Goal: Book appointment/travel/reservation

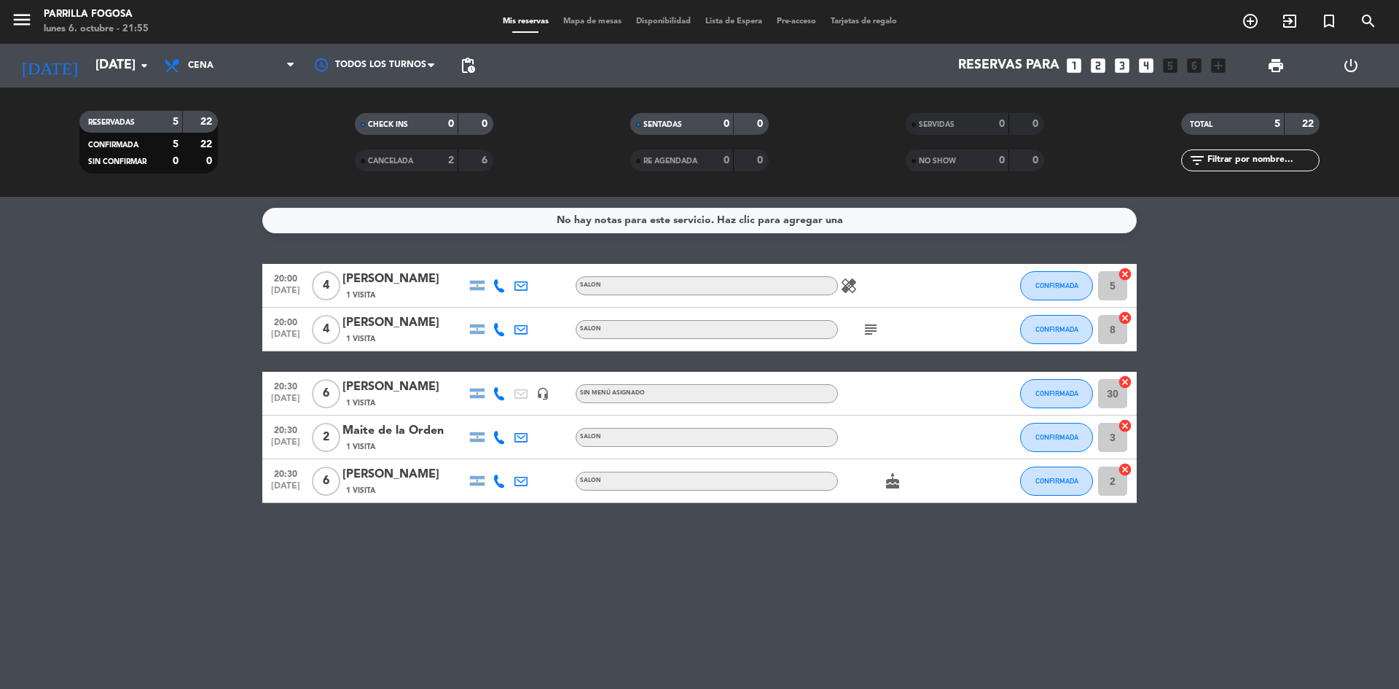
click at [341, 250] on div "No hay notas para este servicio. Haz clic para agregar una 20:00 [DATE] 4 [PERS…" at bounding box center [699, 443] width 1399 height 492
click at [128, 69] on input "[DATE]" at bounding box center [172, 65] width 169 height 29
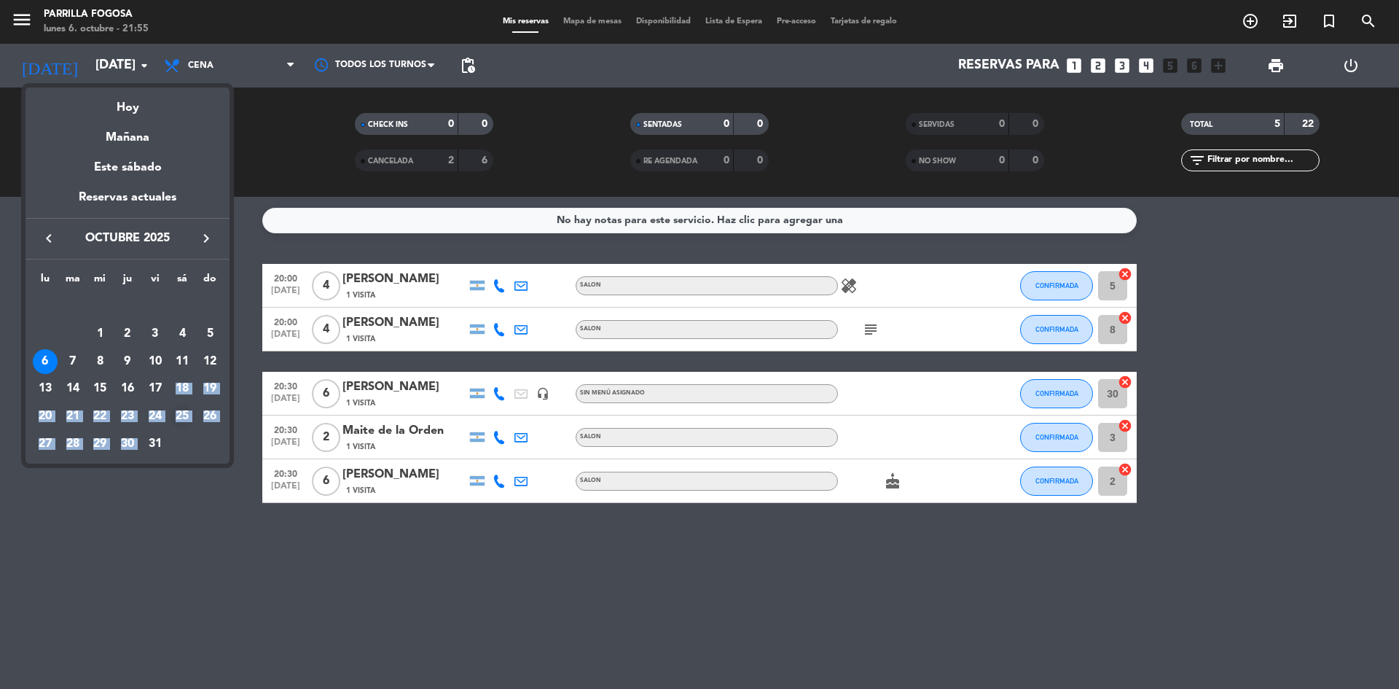
drag, startPoint x: 165, startPoint y: 453, endPoint x: 181, endPoint y: 402, distance: 53.7
click at [180, 401] on tbody "[DATE] 2 3 4 5 6 7 8 9 10 11 12 13 14 15 16 17 18 19 20 21 22 23 24 25 26 27 28…" at bounding box center [127, 374] width 192 height 165
click at [222, 388] on div "19" at bounding box center [209, 388] width 25 height 25
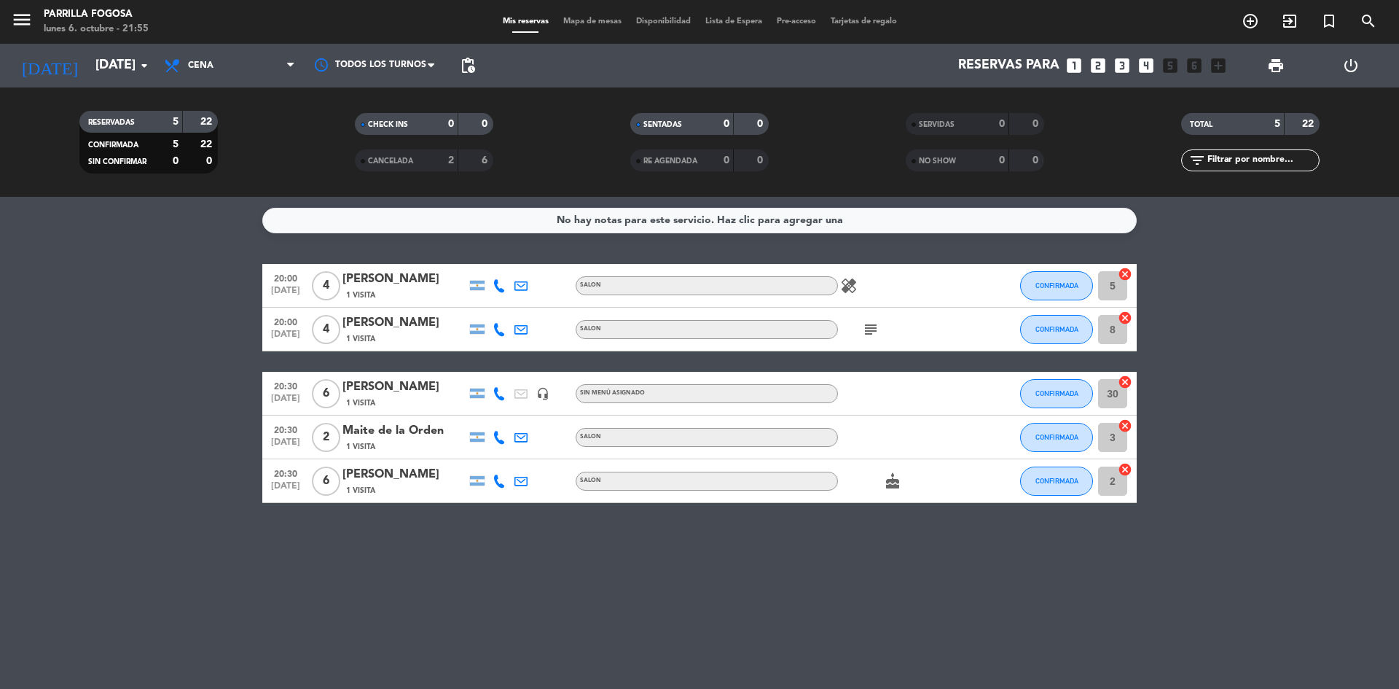
type input "[DATE]"
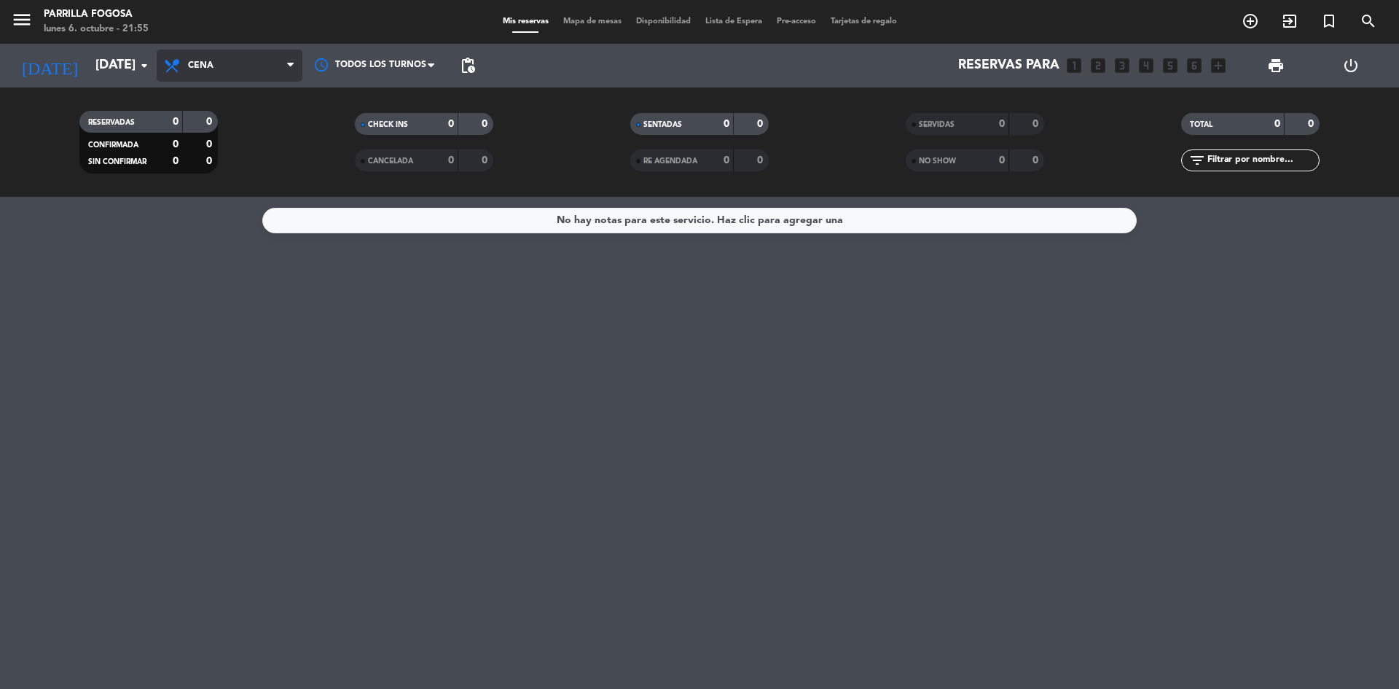
click at [259, 65] on span "Cena" at bounding box center [230, 66] width 146 height 32
click at [245, 135] on div "menu Parrilla Fogosa [DATE] 6. octubre - 21:55 Mis reservas Mapa de mesas Dispo…" at bounding box center [699, 98] width 1399 height 197
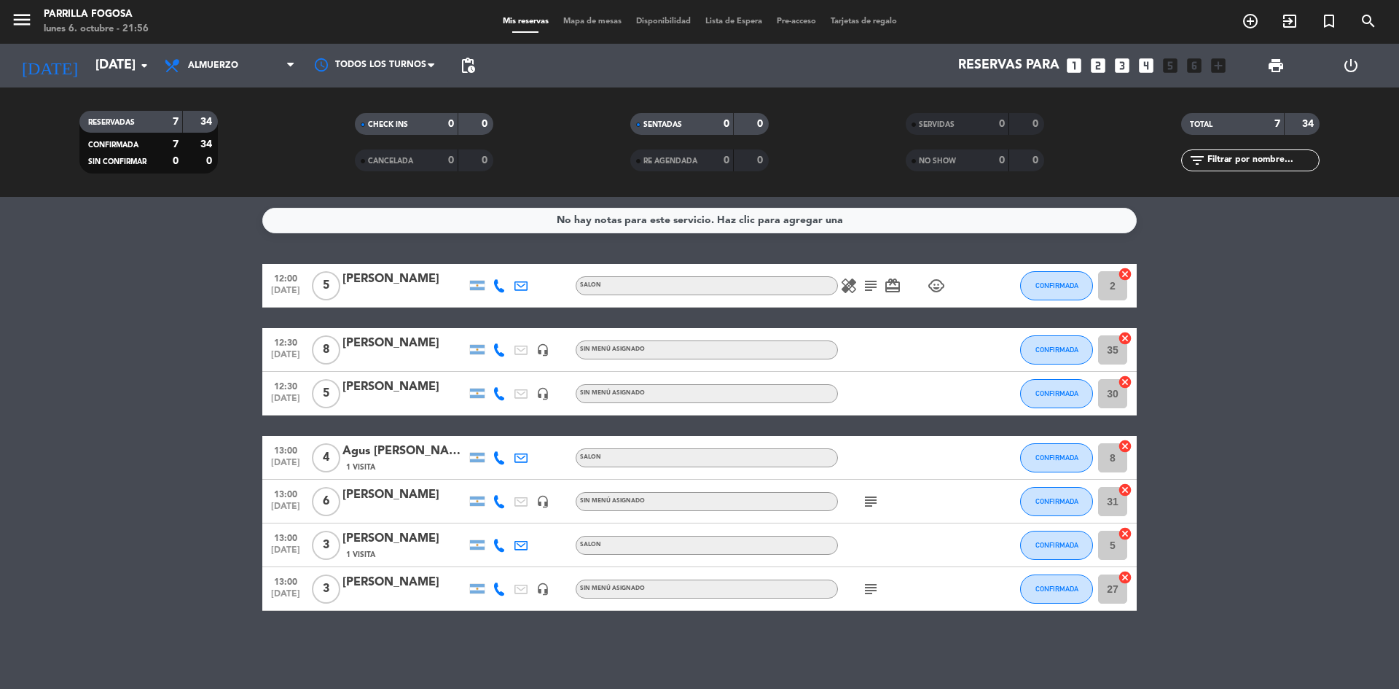
drag, startPoint x: 994, startPoint y: 279, endPoint x: 796, endPoint y: 291, distance: 198.6
click at [796, 291] on div "12:00 [DATE] 5 [PERSON_NAME] SALON healing subject card_giftcard child_care CON…" at bounding box center [699, 286] width 874 height 44
click at [916, 321] on div "12:00 [DATE] 5 [PERSON_NAME] SALON healing subject card_giftcard child_care CON…" at bounding box center [699, 437] width 874 height 347
drag, startPoint x: 982, startPoint y: 286, endPoint x: 835, endPoint y: 304, distance: 147.5
click at [835, 304] on div "12:00 [DATE] 5 [PERSON_NAME] SALON healing subject card_giftcard child_care CON…" at bounding box center [699, 286] width 874 height 44
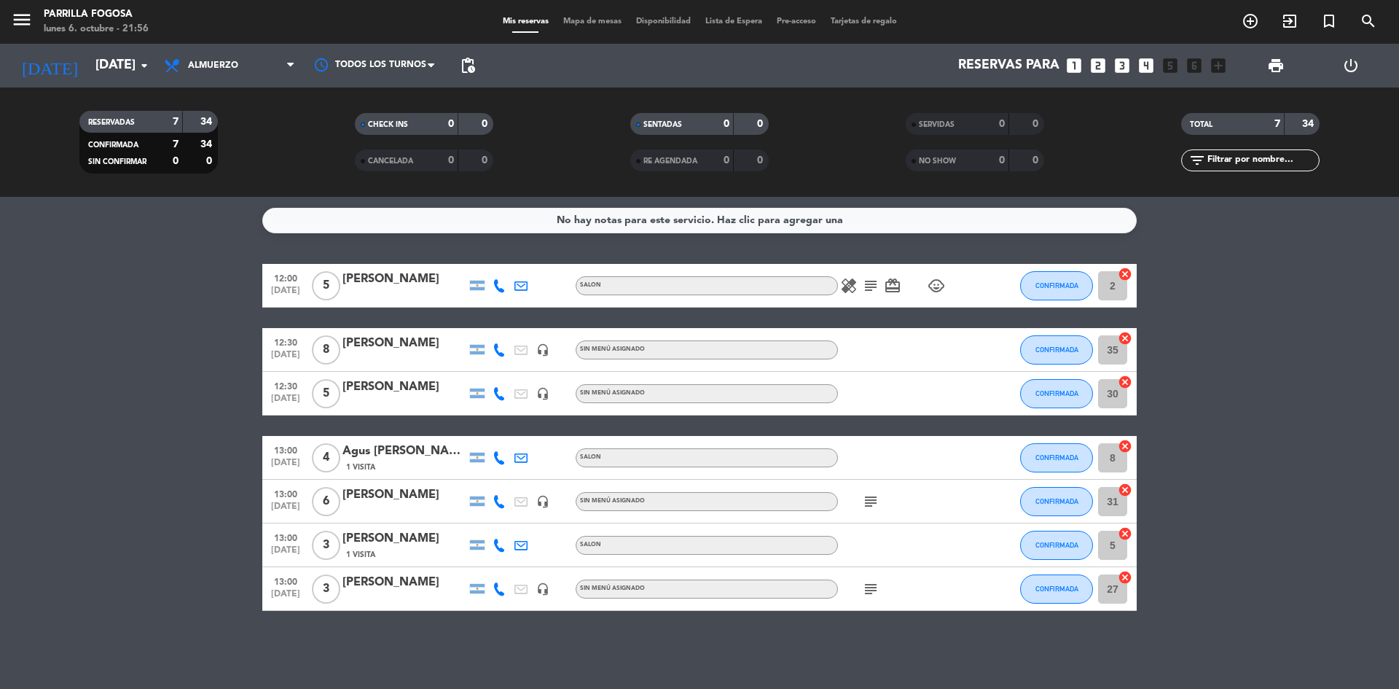
click at [904, 319] on div "12:00 [DATE] 5 [PERSON_NAME] SALON healing subject card_giftcard child_care CON…" at bounding box center [699, 437] width 874 height 347
drag, startPoint x: 955, startPoint y: 290, endPoint x: 841, endPoint y: 274, distance: 115.5
click at [841, 274] on div "healing subject card_giftcard child_care" at bounding box center [903, 285] width 131 height 43
click at [901, 313] on div "12:00 [DATE] 5 [PERSON_NAME] SALON healing subject card_giftcard child_care CON…" at bounding box center [699, 437] width 874 height 347
drag, startPoint x: 958, startPoint y: 288, endPoint x: 829, endPoint y: 279, distance: 129.3
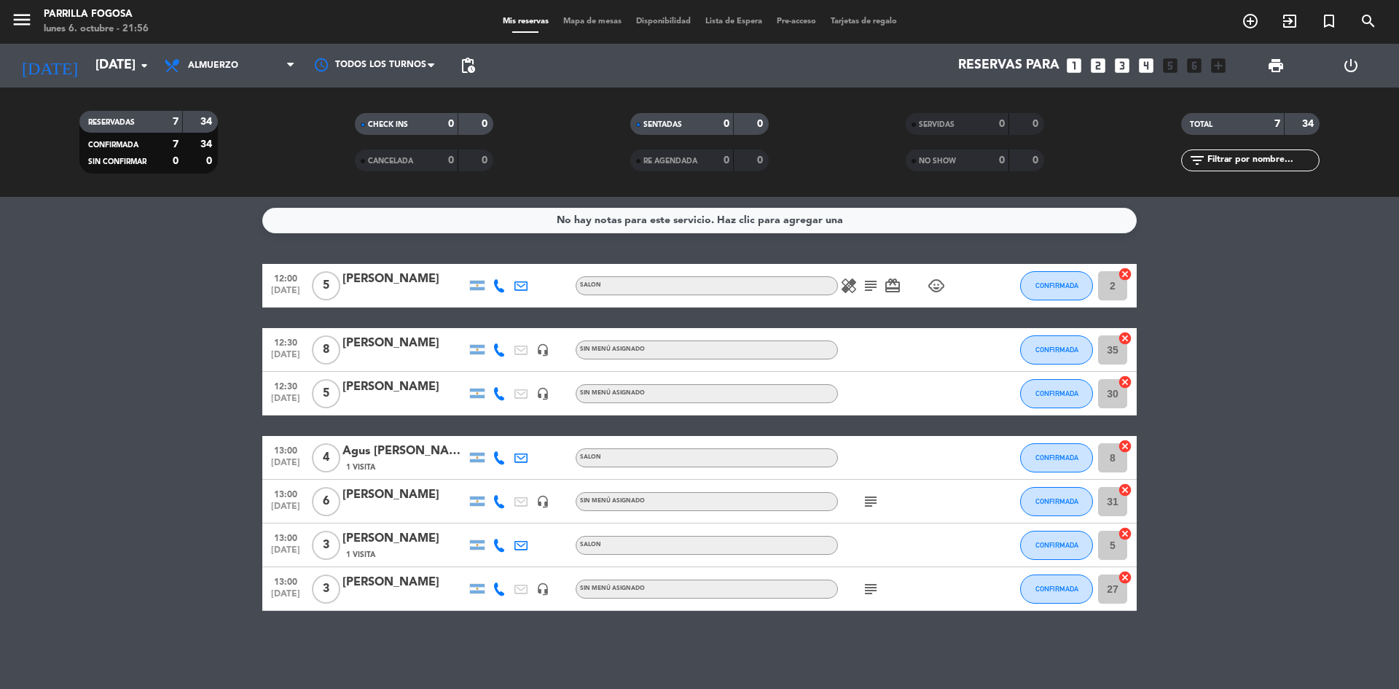
click at [829, 279] on div "12:00 [DATE] 5 [PERSON_NAME] SALON healing subject card_giftcard child_care CON…" at bounding box center [699, 286] width 874 height 44
click at [885, 321] on div "12:00 [DATE] 5 [PERSON_NAME] SALON healing subject card_giftcard child_care CON…" at bounding box center [699, 437] width 874 height 347
click at [1240, 24] on span "add_circle_outline" at bounding box center [1250, 21] width 39 height 25
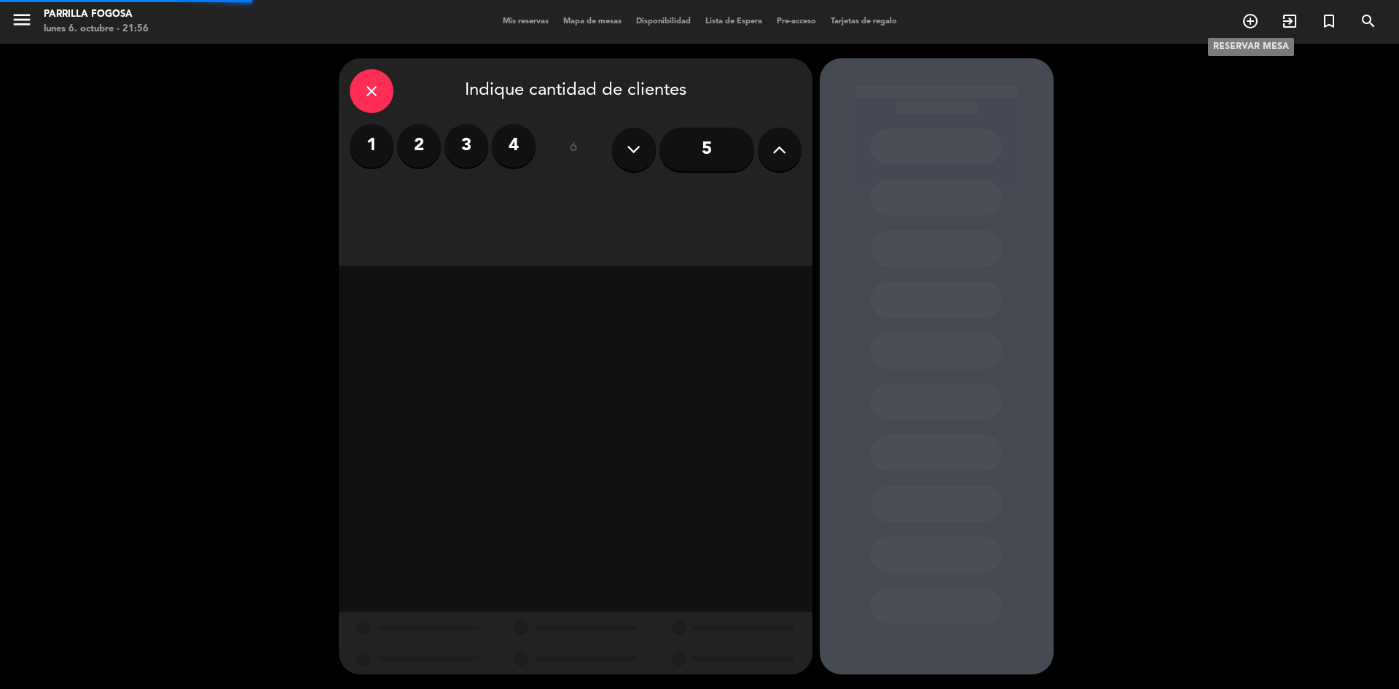
click at [1245, 24] on icon "add_circle_outline" at bounding box center [1250, 20] width 17 height 17
click at [467, 153] on label "3" at bounding box center [467, 146] width 44 height 44
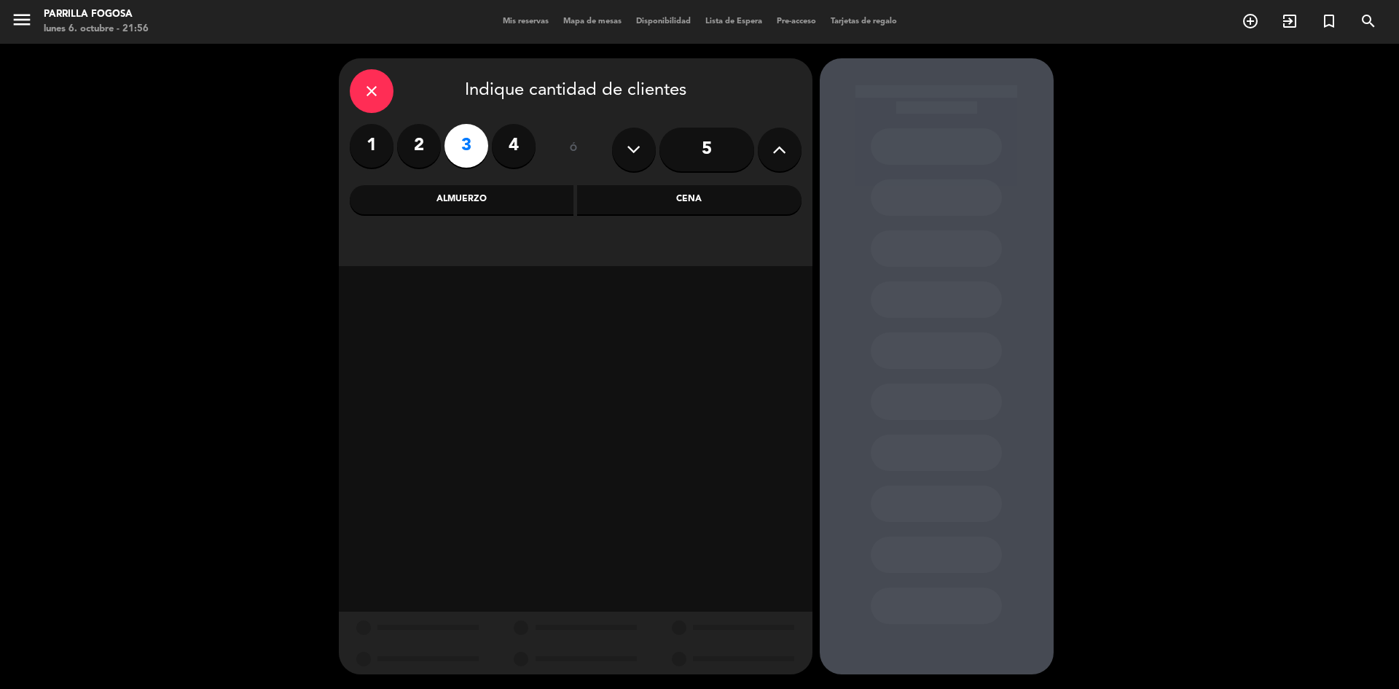
click at [539, 200] on div "Almuerzo" at bounding box center [462, 199] width 224 height 29
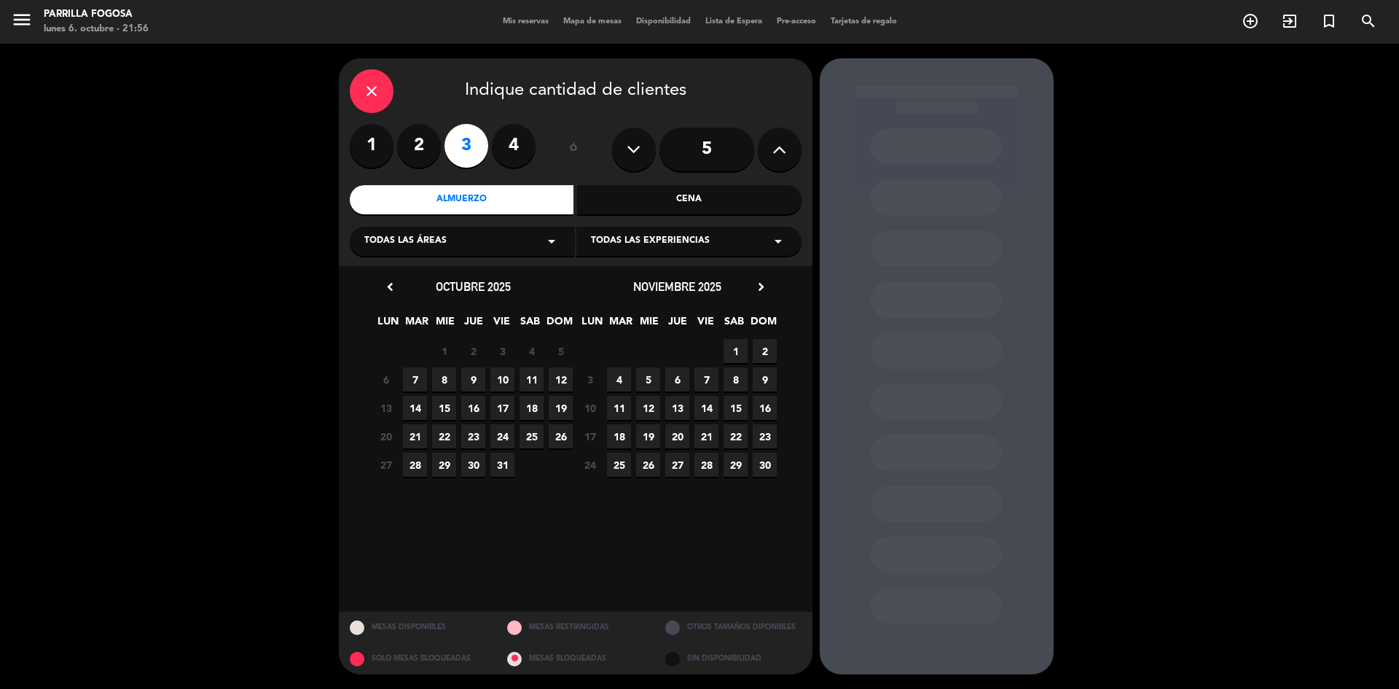
click at [567, 403] on span "19" at bounding box center [561, 408] width 24 height 24
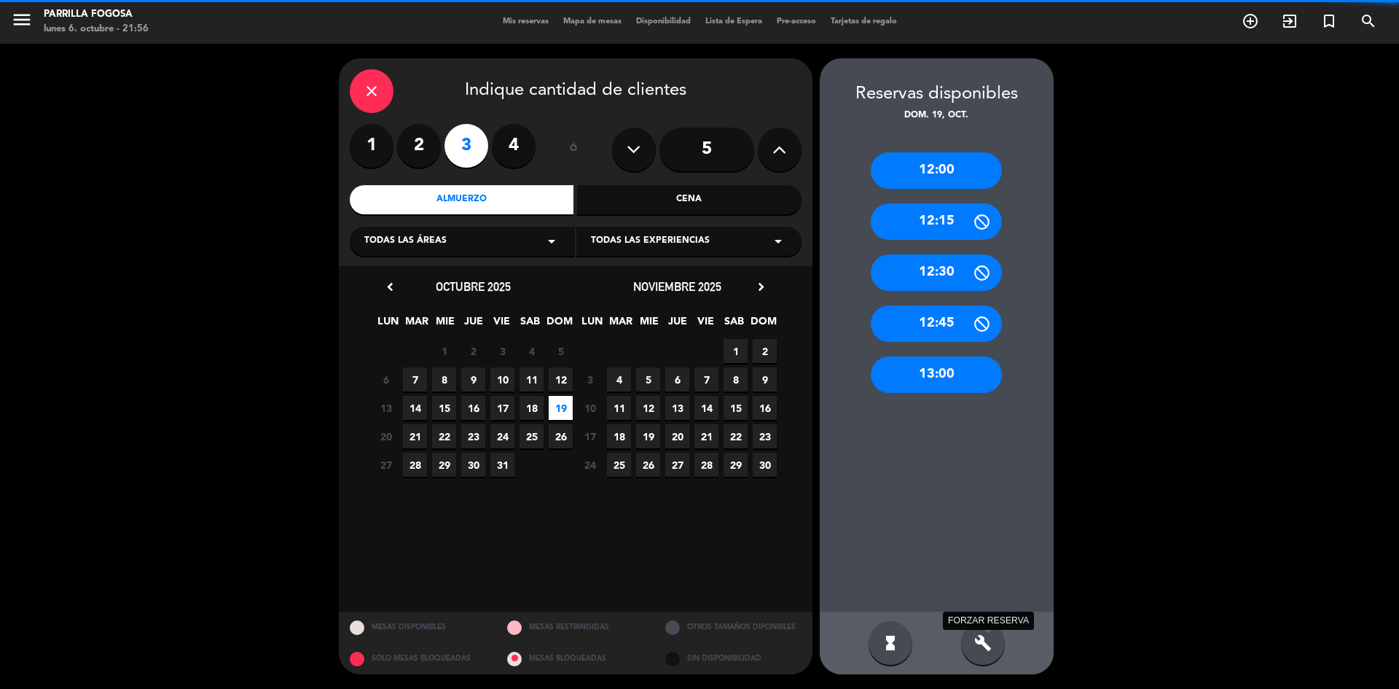
click at [980, 649] on icon "build" at bounding box center [982, 642] width 17 height 17
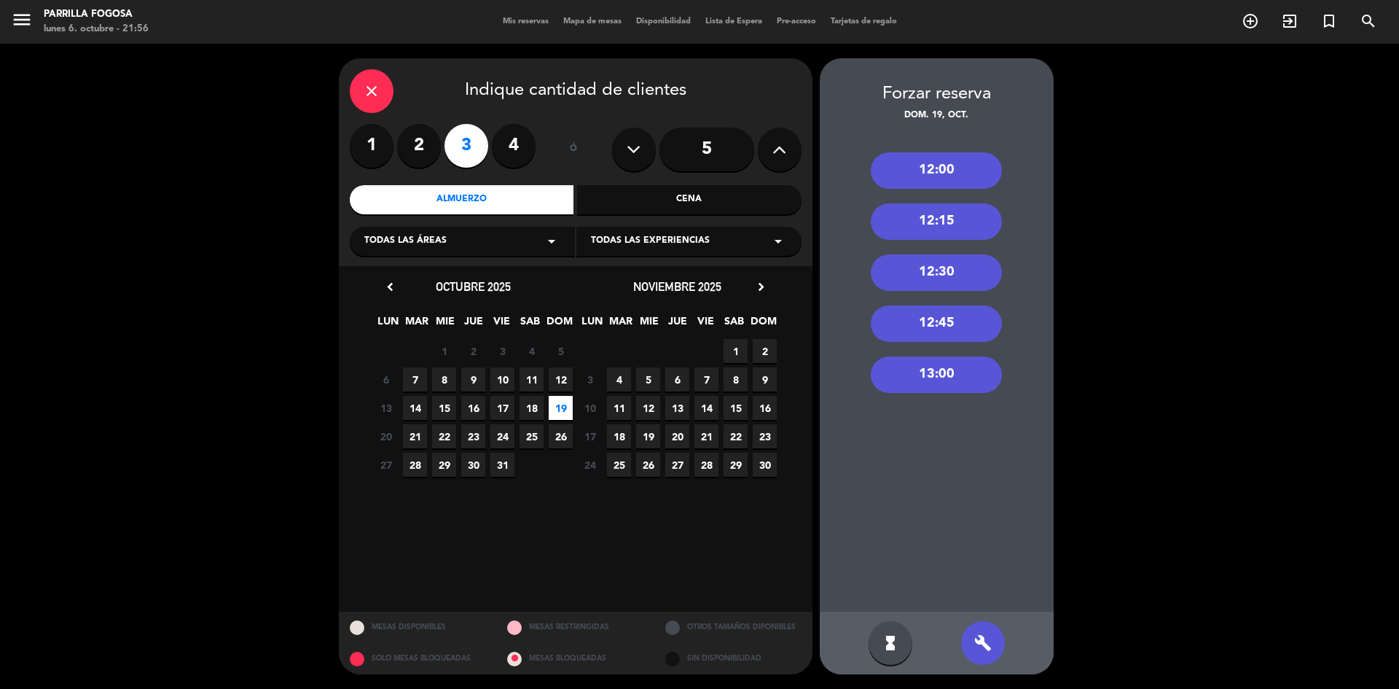
click at [937, 375] on div "13:00" at bounding box center [936, 374] width 131 height 36
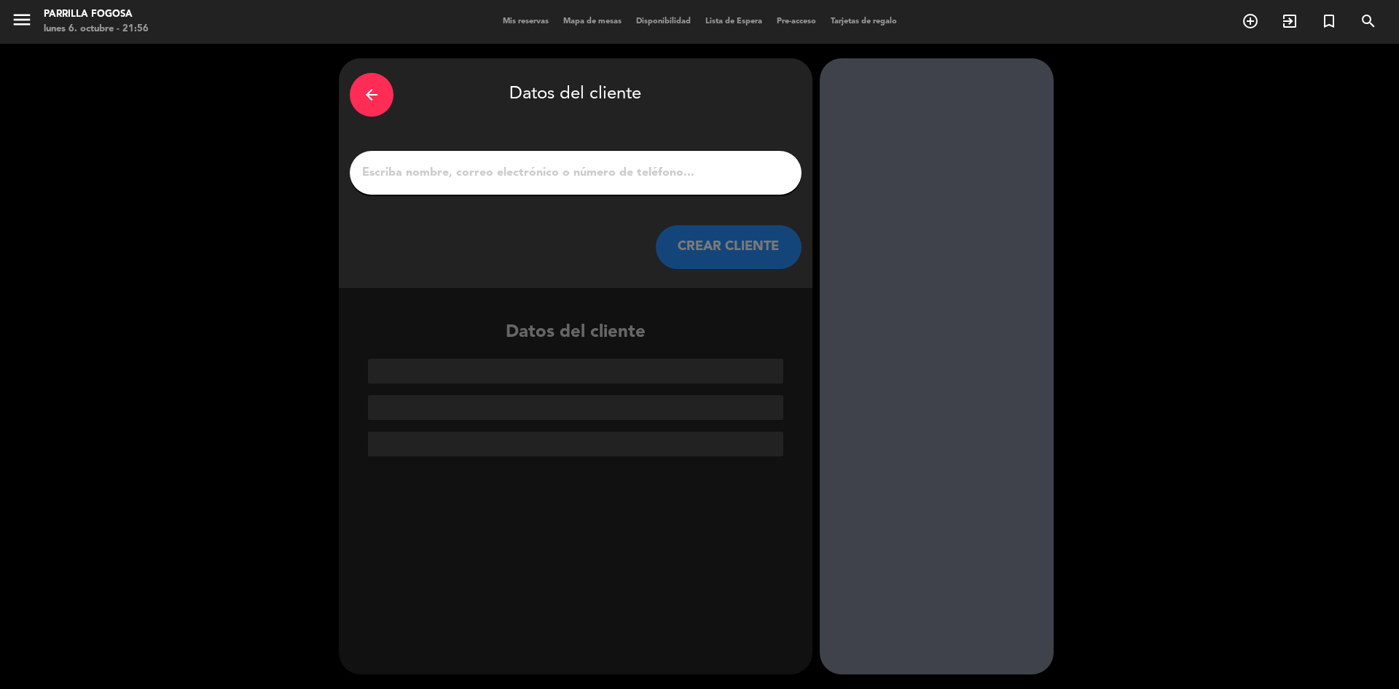
click at [493, 171] on input "1" at bounding box center [576, 173] width 430 height 20
type input "_"
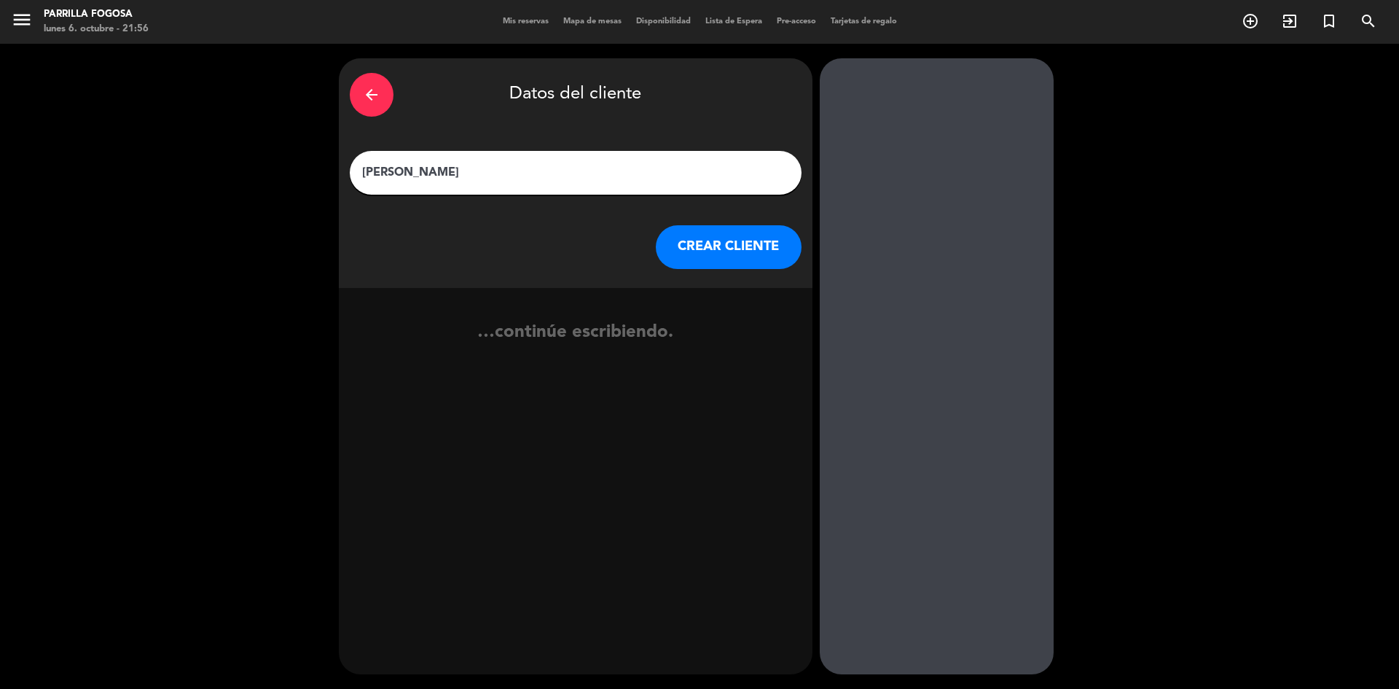
type input "[PERSON_NAME]"
click at [697, 236] on button "CREAR CLIENTE" at bounding box center [729, 247] width 146 height 44
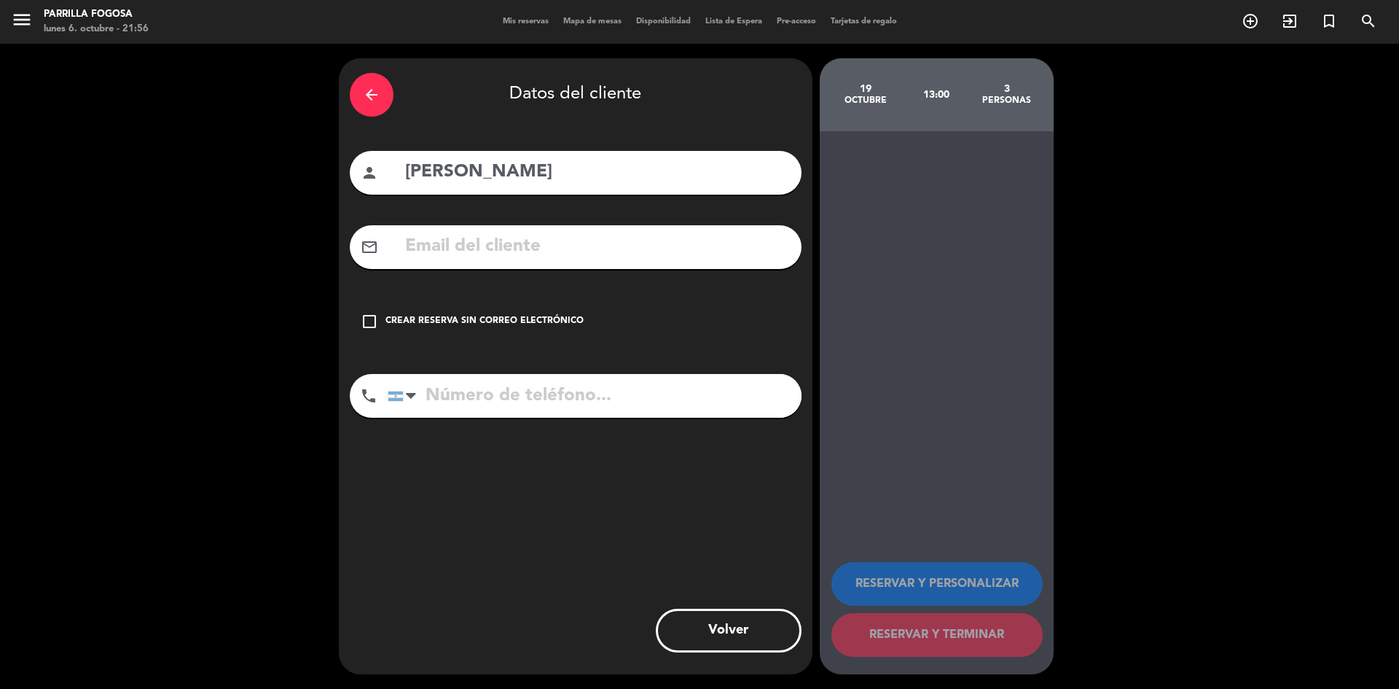
click at [376, 318] on icon "check_box_outline_blank" at bounding box center [369, 321] width 17 height 17
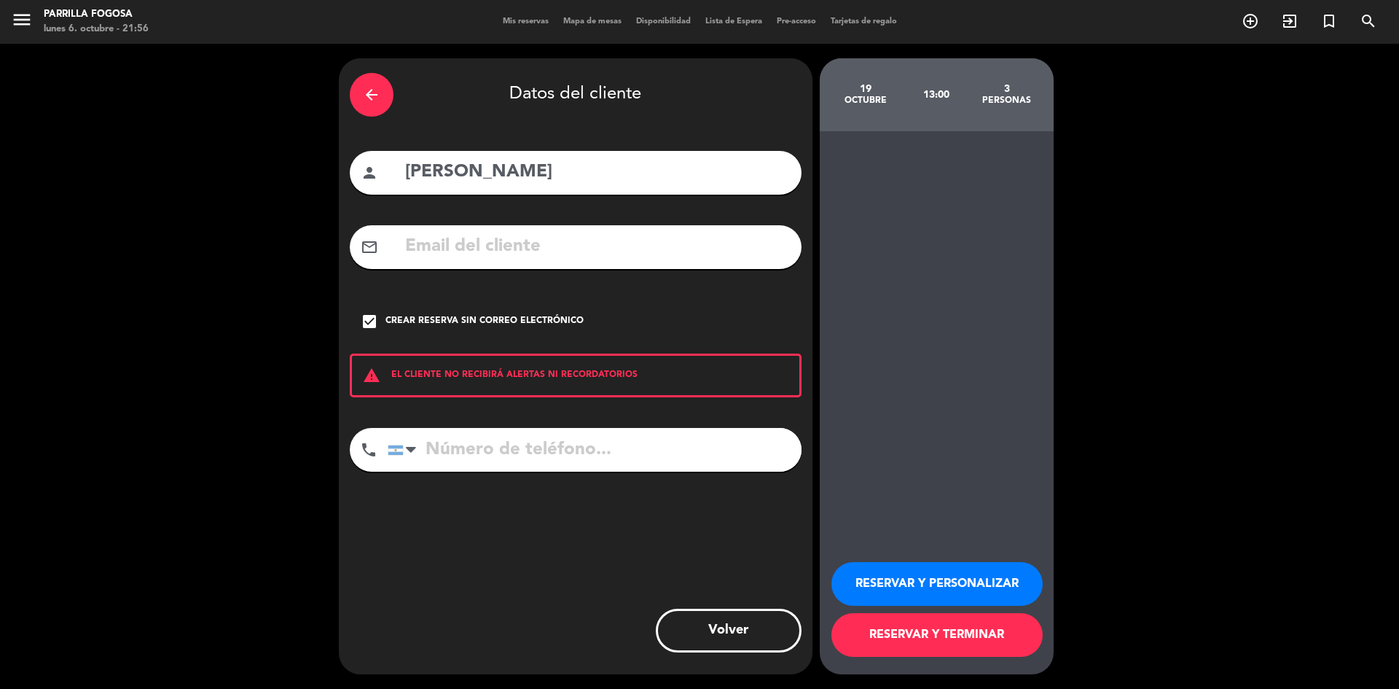
click at [587, 456] on input "tel" at bounding box center [595, 450] width 414 height 44
type input "1167031944"
click at [998, 573] on button "RESERVAR Y PERSONALIZAR" at bounding box center [936, 584] width 211 height 44
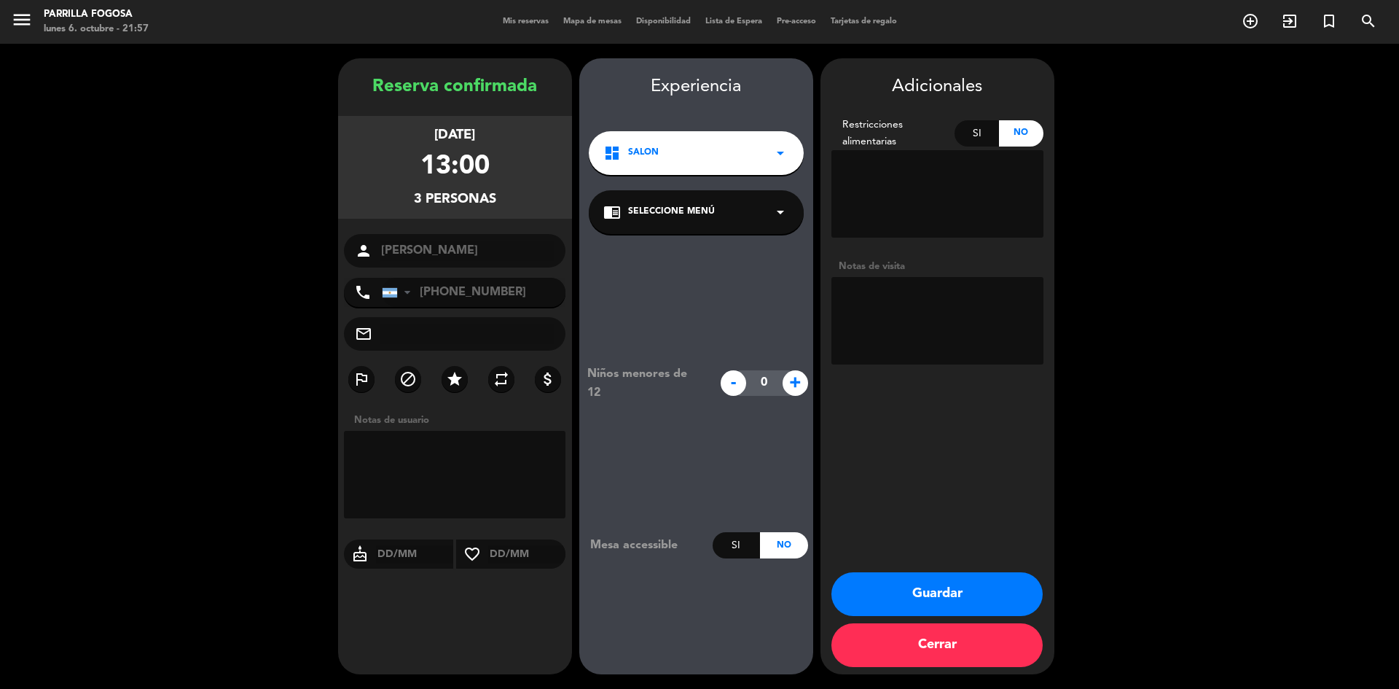
drag, startPoint x: 367, startPoint y: 123, endPoint x: 543, endPoint y: 146, distance: 177.1
click at [516, 118] on div "[DATE] 13:00 3 personas" at bounding box center [455, 167] width 234 height 103
click at [544, 146] on div "[DATE] 13:00 3 personas" at bounding box center [455, 167] width 234 height 103
drag, startPoint x: 415, startPoint y: 195, endPoint x: 513, endPoint y: 202, distance: 98.6
click at [508, 203] on div "[DATE] 13:00 3 personas" at bounding box center [455, 167] width 234 height 103
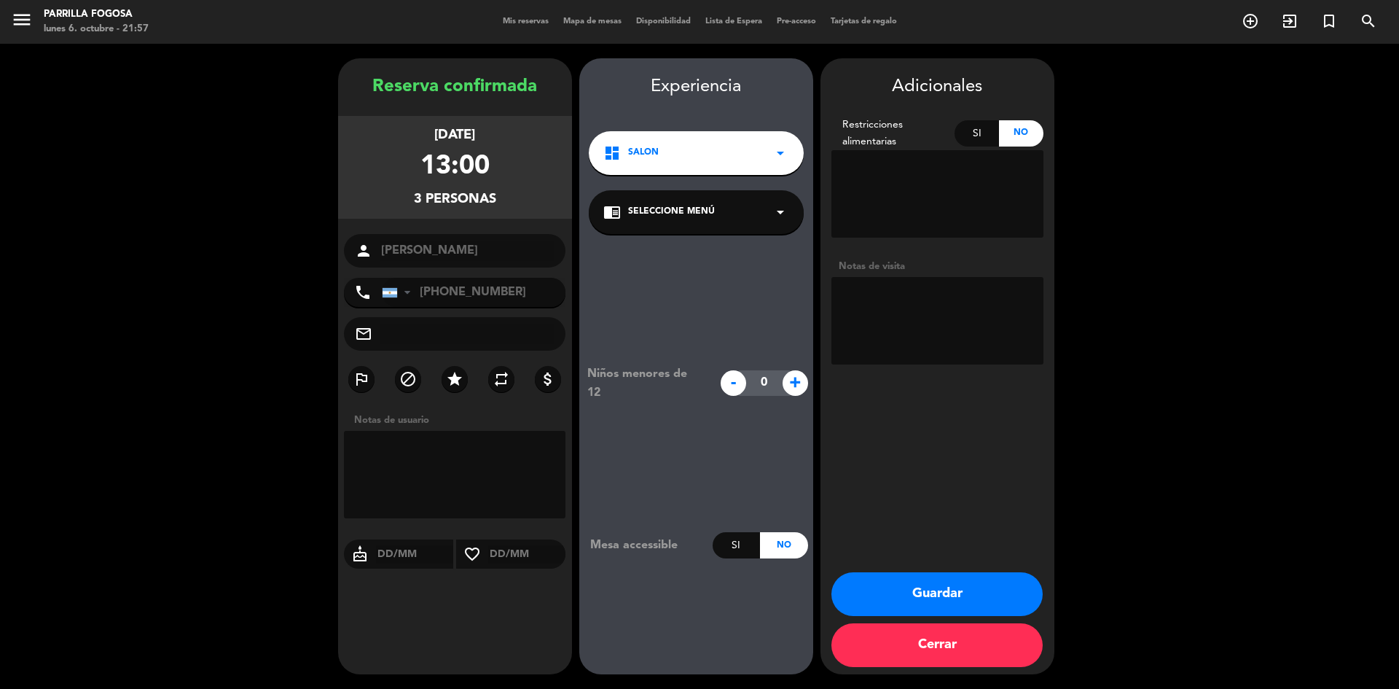
click at [551, 195] on div "[DATE] 13:00 3 personas" at bounding box center [455, 167] width 234 height 103
click at [354, 253] on div "person [PERSON_NAME]" at bounding box center [455, 251] width 222 height 34
click at [861, 535] on div "Adicionales Restricciones alimentarias Si No Notas de visita Guardar Cerrar" at bounding box center [938, 366] width 234 height 616
click at [1006, 590] on button "Guardar" at bounding box center [936, 594] width 211 height 44
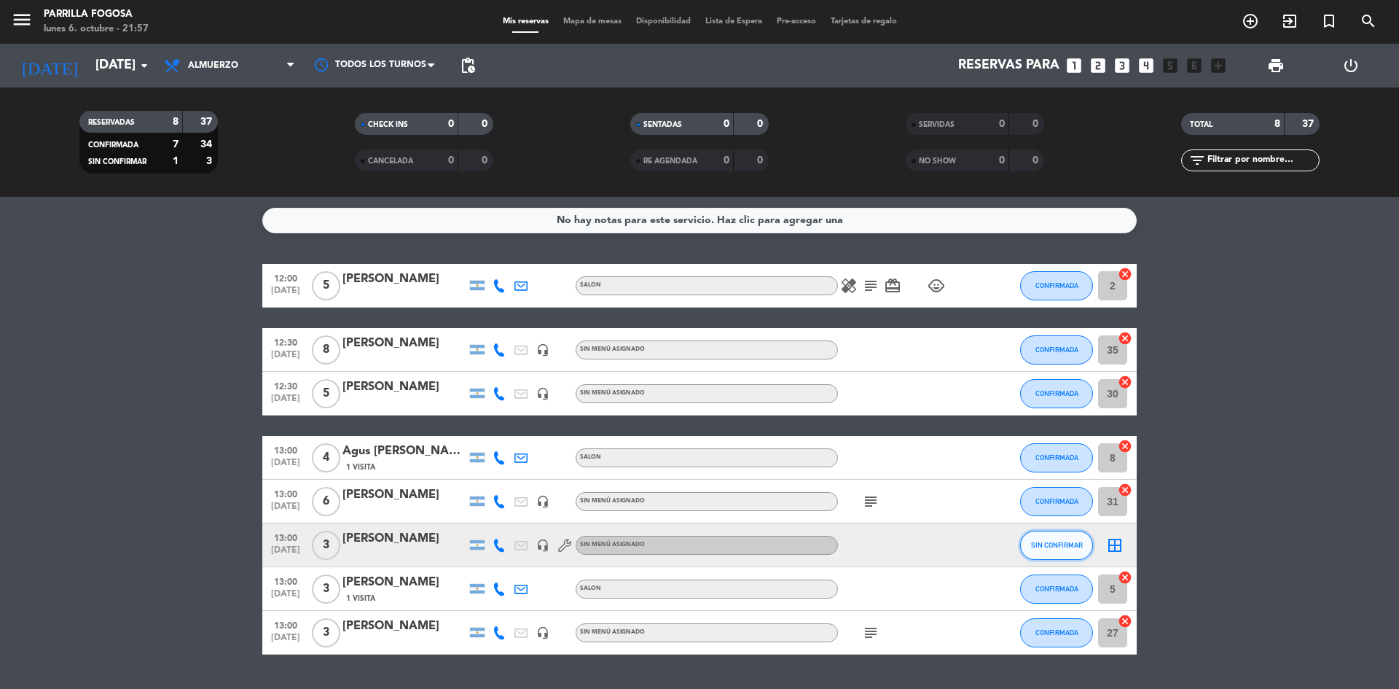
click at [1026, 540] on button "SIN CONFIRMAR" at bounding box center [1056, 545] width 73 height 29
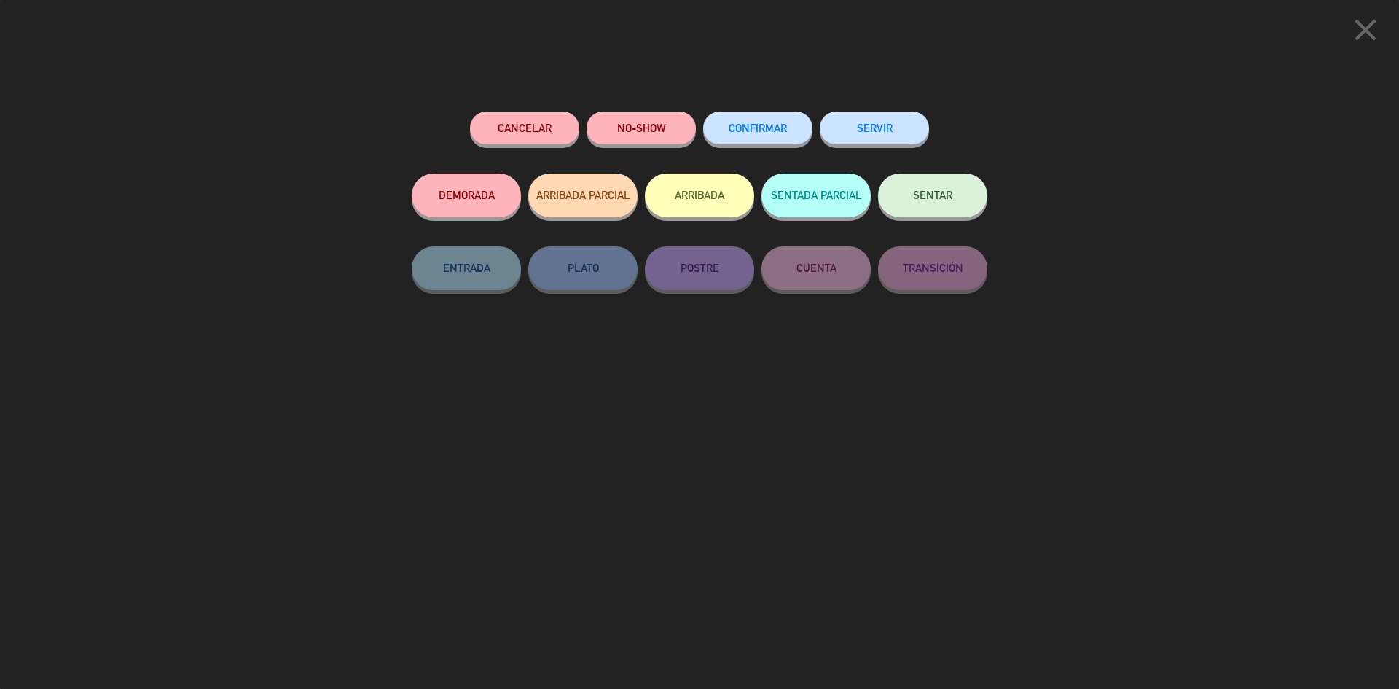
click at [764, 130] on span "CONFIRMAR" at bounding box center [758, 128] width 58 height 12
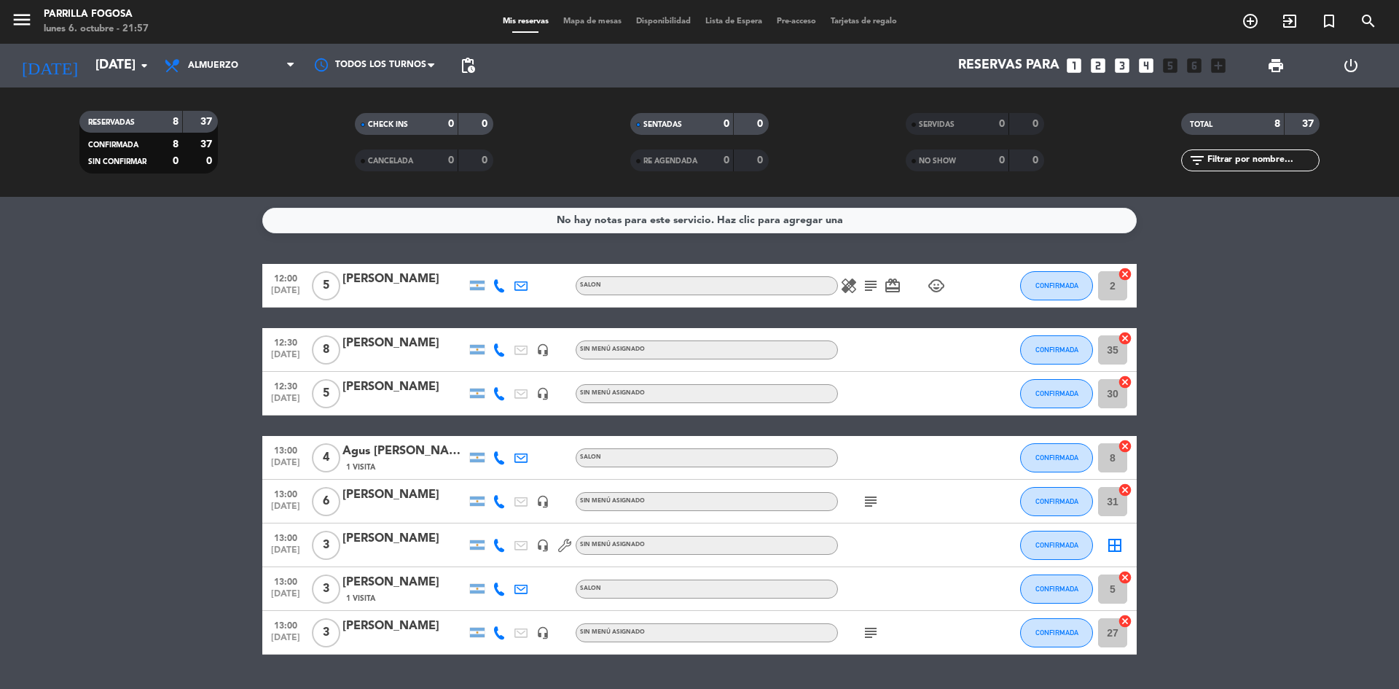
click at [1118, 543] on icon "border_all" at bounding box center [1114, 544] width 17 height 17
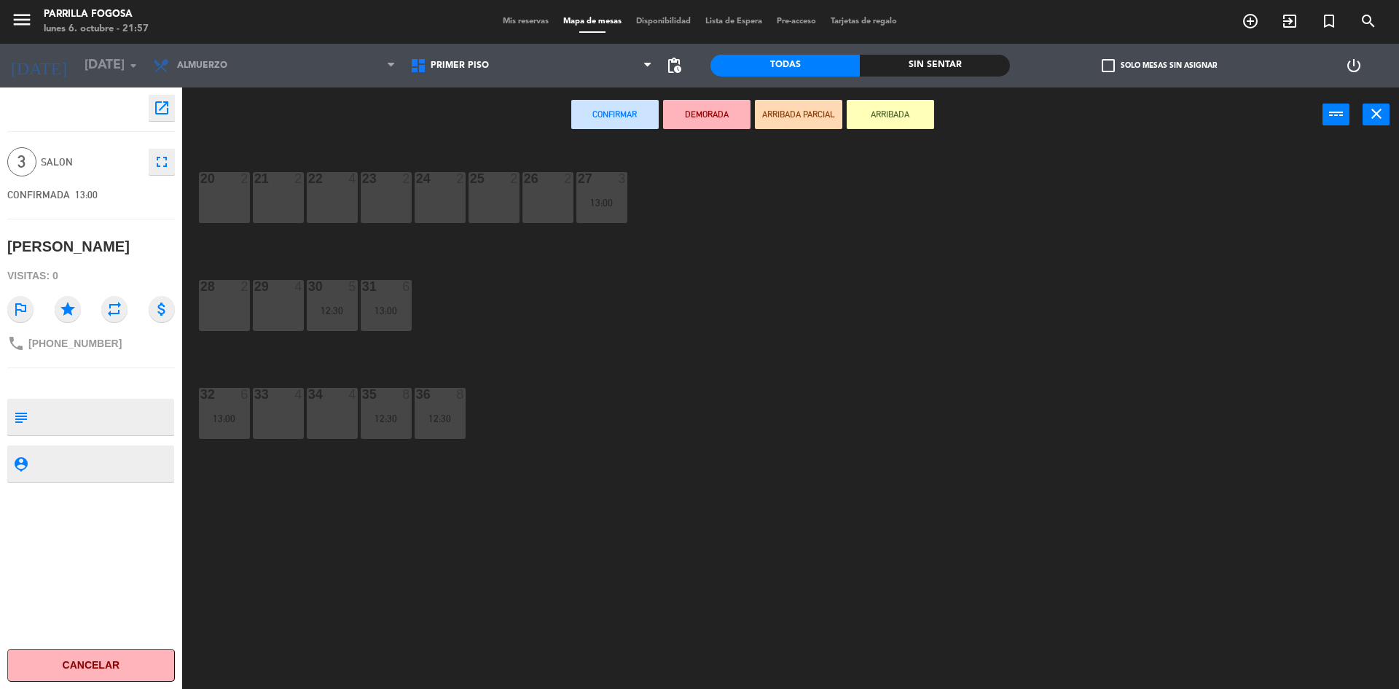
click at [314, 426] on div "34 4" at bounding box center [332, 413] width 51 height 51
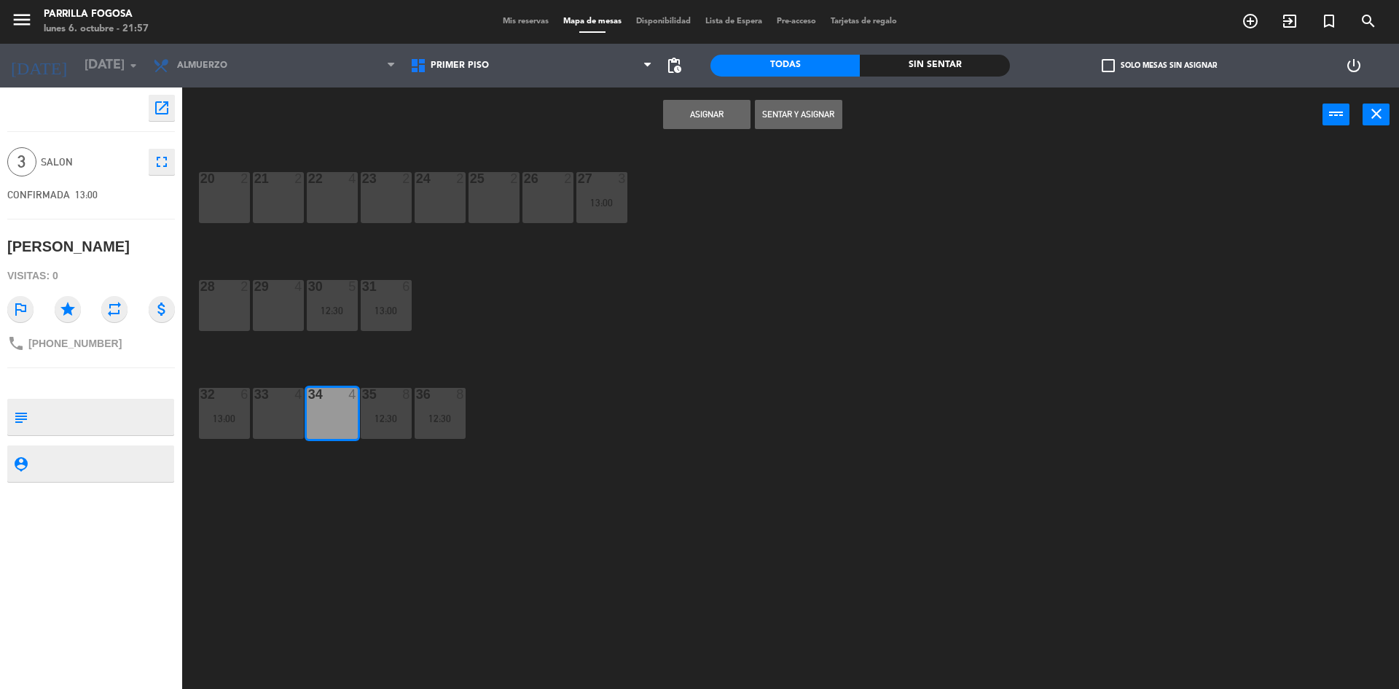
click at [684, 114] on button "Asignar" at bounding box center [706, 114] width 87 height 29
